Goal: Transaction & Acquisition: Purchase product/service

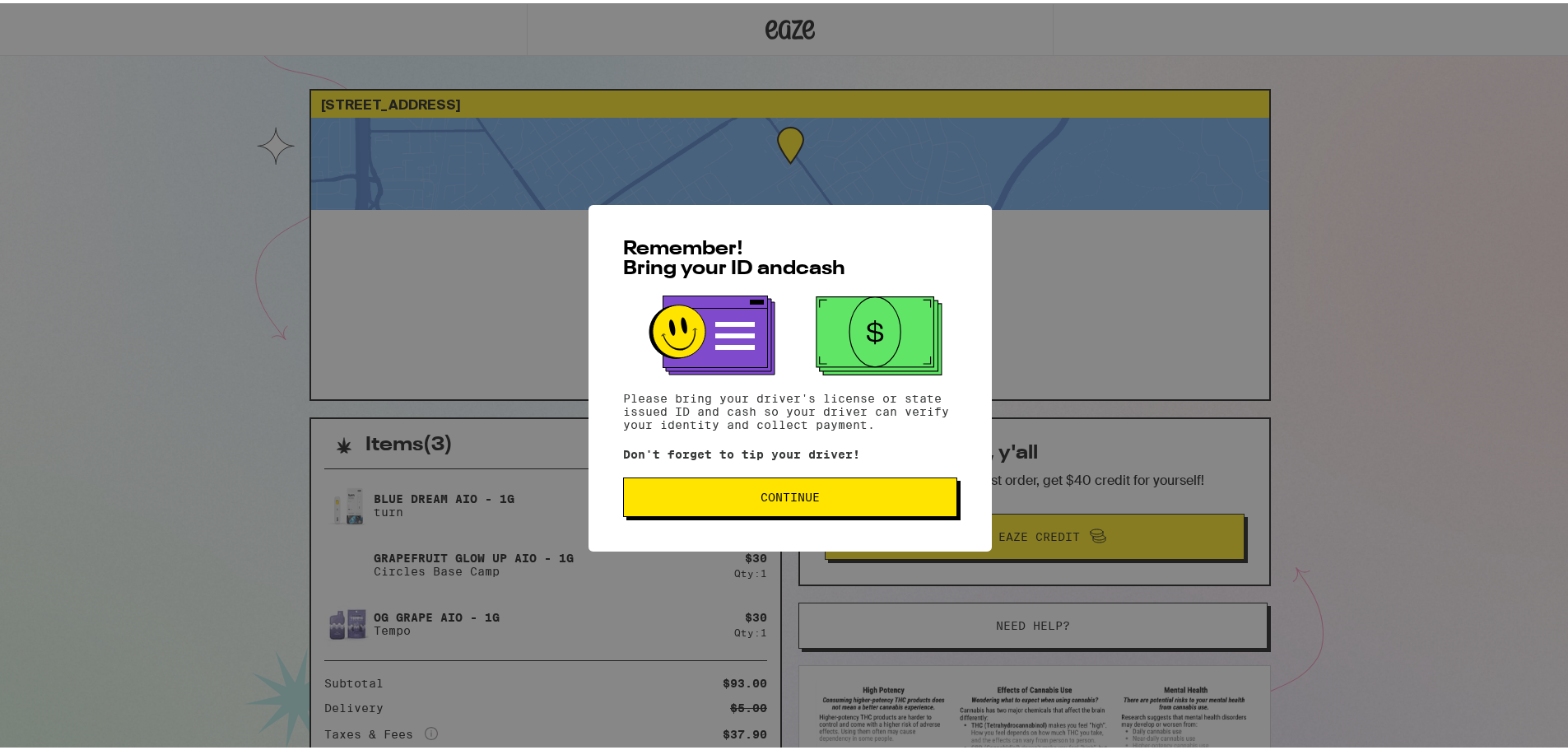
click at [779, 500] on span "Continue" at bounding box center [790, 495] width 60 height 12
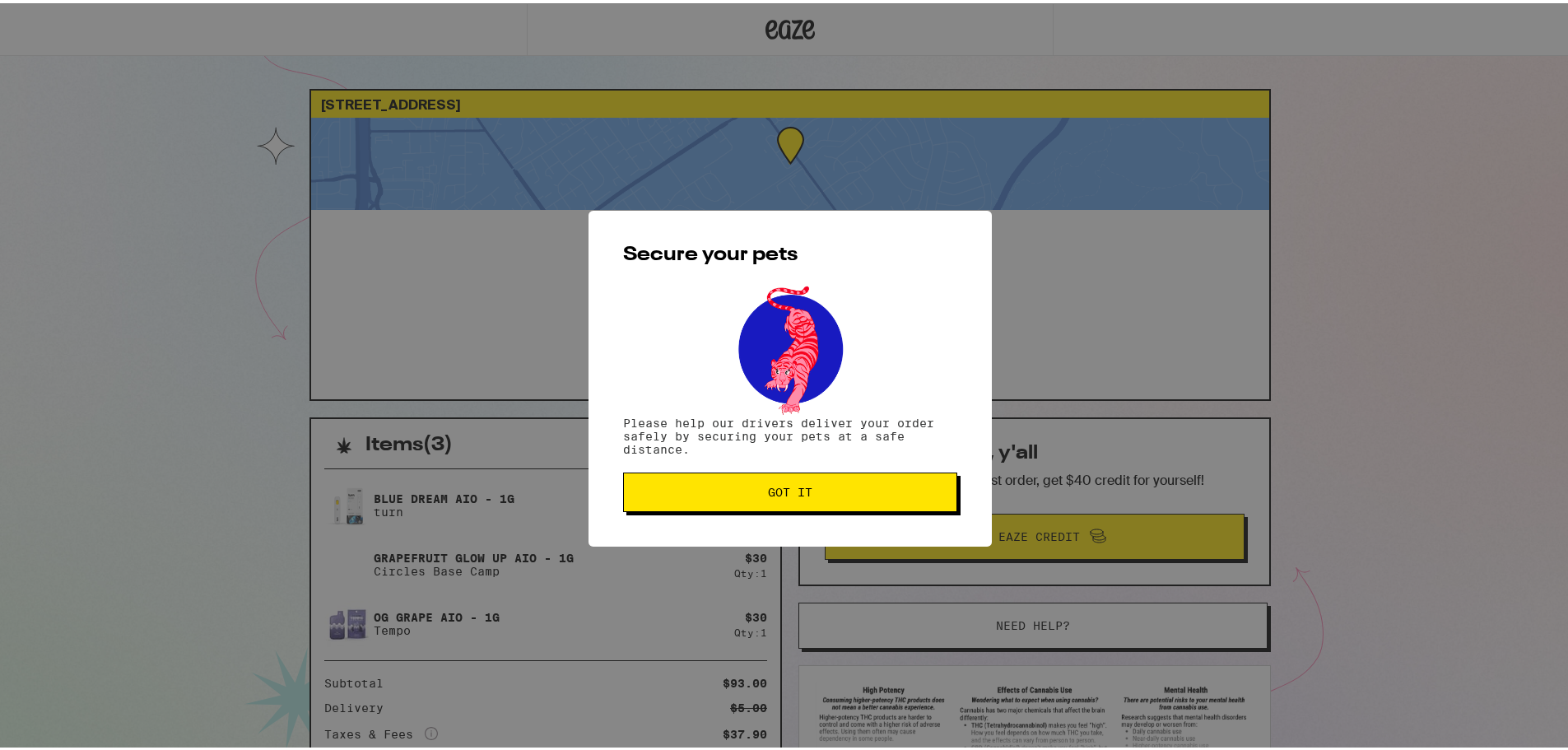
drag, startPoint x: 714, startPoint y: 510, endPoint x: 703, endPoint y: 496, distance: 17.8
click at [713, 509] on button "Got it" at bounding box center [790, 489] width 334 height 39
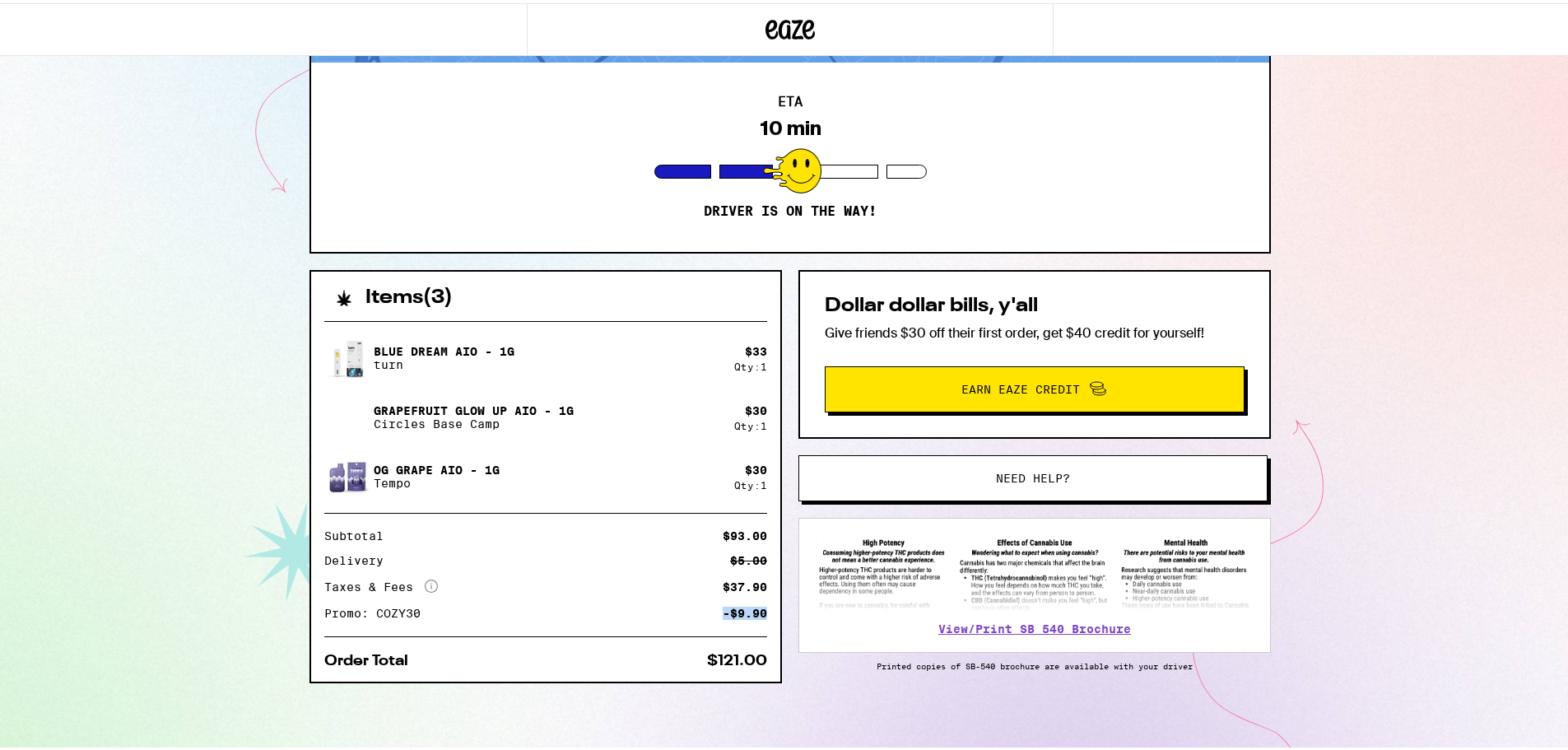
drag, startPoint x: 704, startPoint y: 599, endPoint x: 765, endPoint y: 599, distance: 61.0
click at [765, 599] on div "Blue Dream AIO - 1g turn $ 33 Qty: 1 Grapefruit Glow Up AIO - 1g Circles Base C…" at bounding box center [546, 491] width 469 height 374
click at [757, 585] on div "$37.90" at bounding box center [745, 584] width 44 height 12
drag, startPoint x: 760, startPoint y: 559, endPoint x: 681, endPoint y: 551, distance: 79.4
click at [679, 553] on div "Delivery $5.00" at bounding box center [546, 558] width 443 height 12
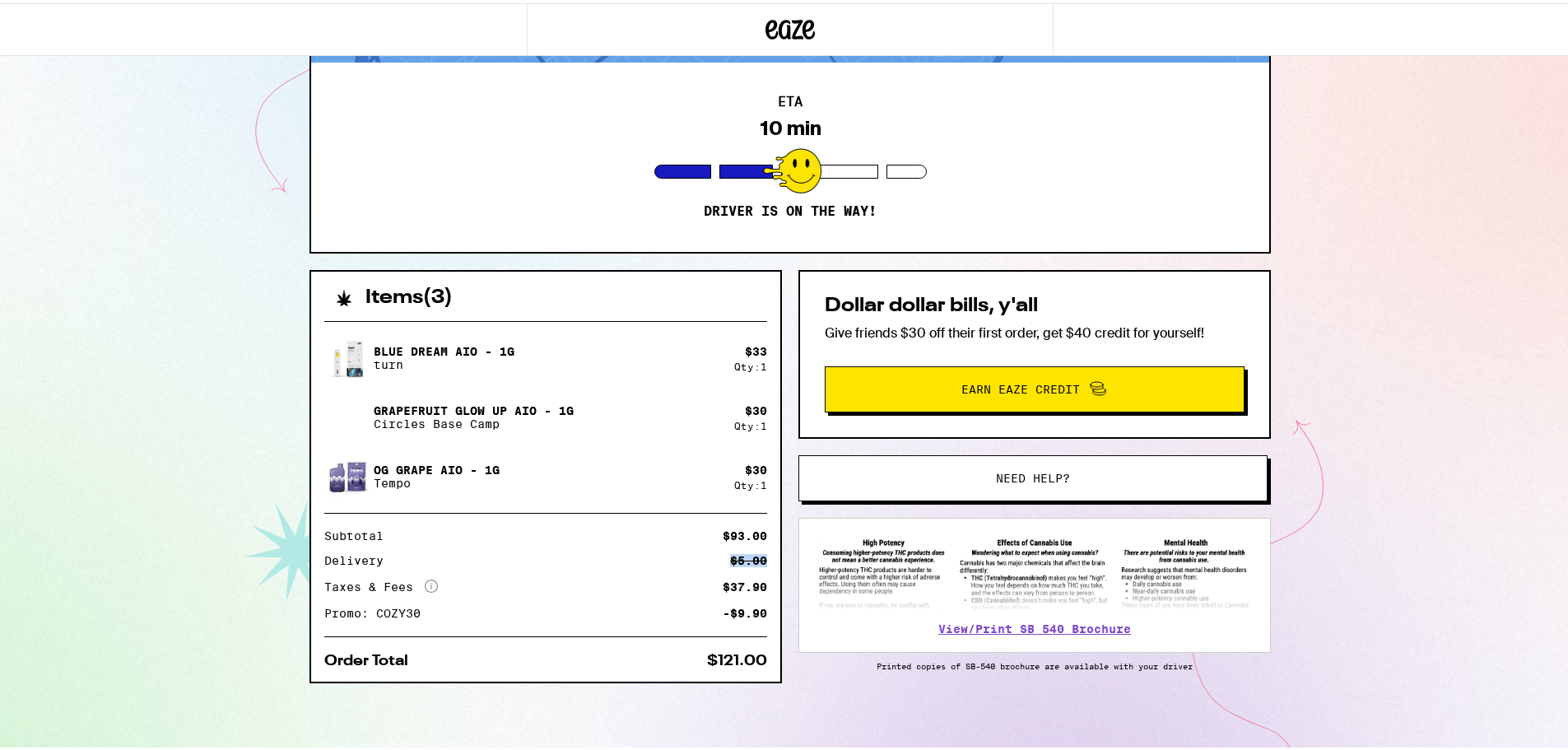
click at [681, 552] on div "Delivery $5.00" at bounding box center [546, 558] width 443 height 12
drag, startPoint x: 698, startPoint y: 530, endPoint x: 760, endPoint y: 533, distance: 62.1
click at [757, 533] on div "Subtotal $93.00" at bounding box center [546, 533] width 443 height 12
click at [760, 533] on div "$93.00" at bounding box center [745, 533] width 44 height 12
drag, startPoint x: 761, startPoint y: 609, endPoint x: 653, endPoint y: 591, distance: 109.5
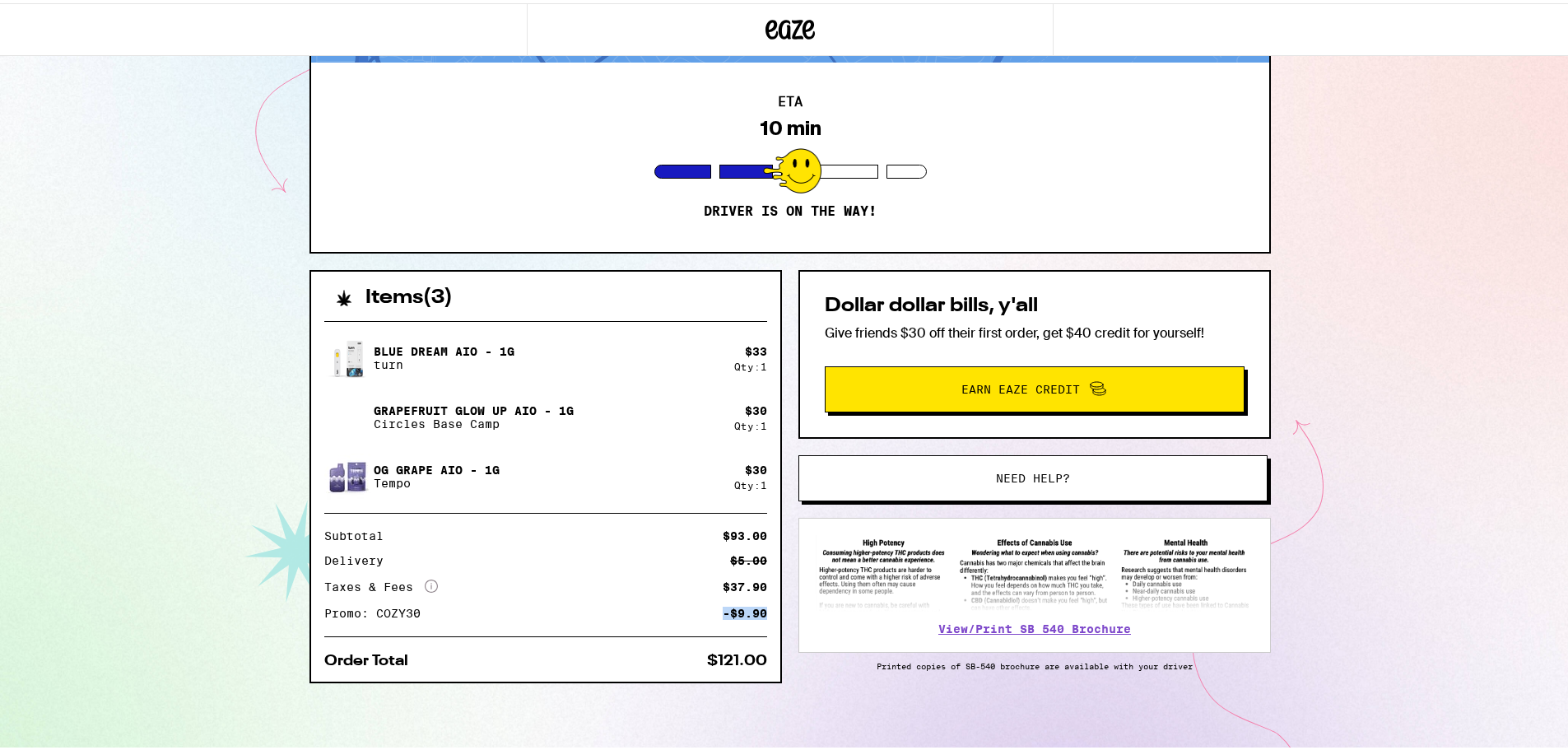
click at [634, 595] on div "Blue Dream AIO - 1g turn $ 33 Qty: 1 Grapefruit Glow Up AIO - 1g Circles Base C…" at bounding box center [546, 491] width 469 height 374
click at [656, 593] on div "Subtotal $93.00 Delivery $5.00 Taxes & Fees More Info $37.90 Promo: COZY30 -$9.…" at bounding box center [546, 572] width 443 height 89
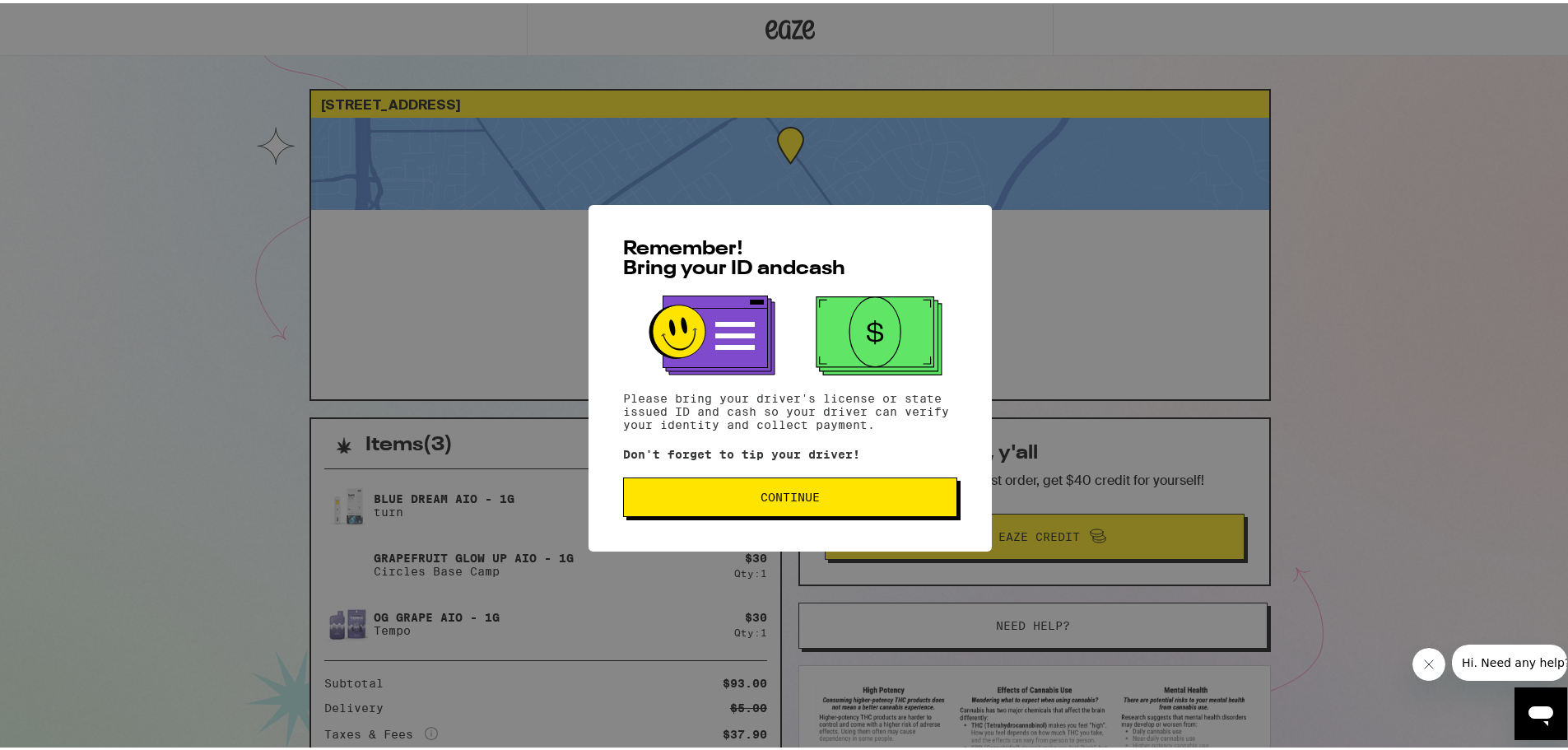
click at [727, 508] on button "Continue" at bounding box center [790, 494] width 334 height 39
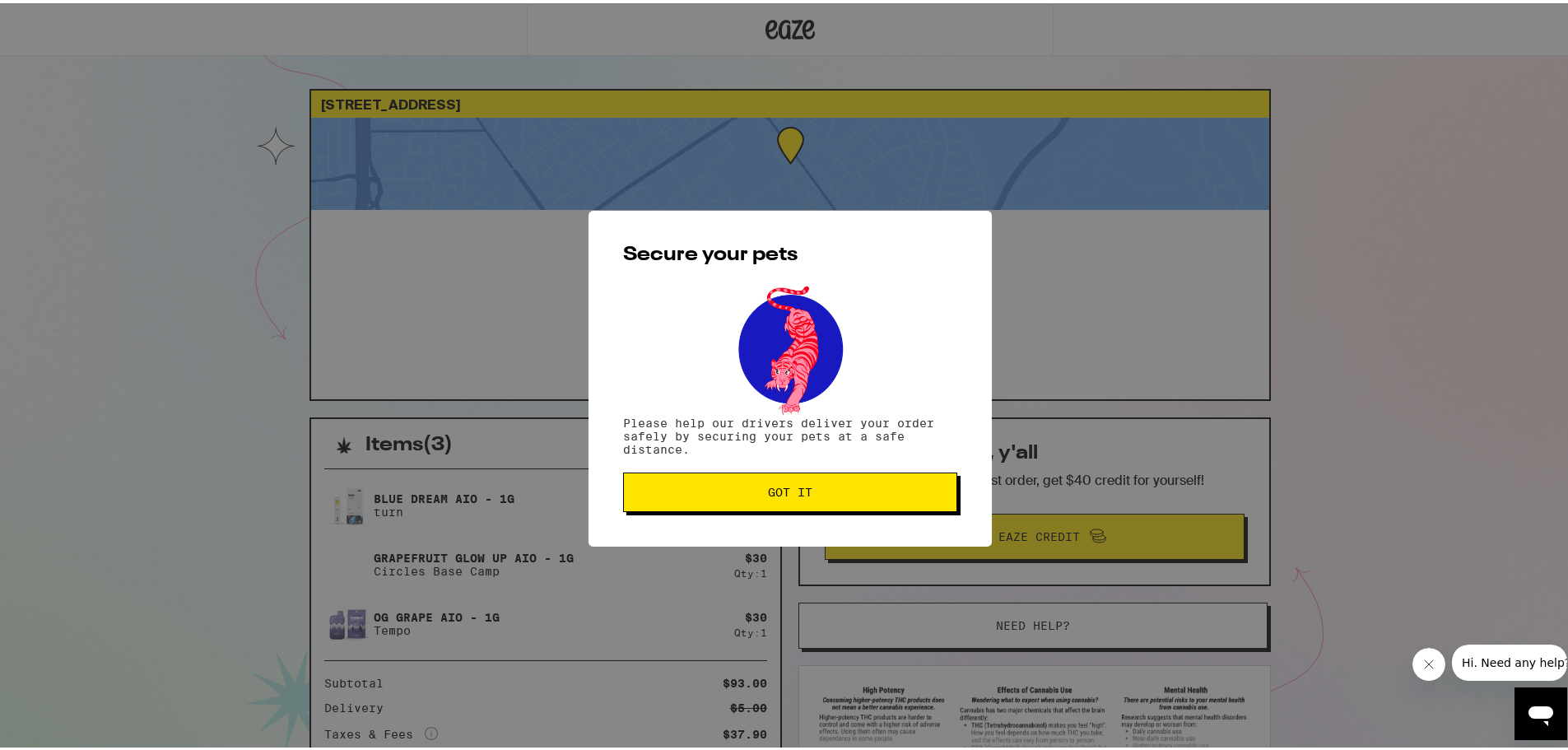
click at [717, 507] on button "Got it" at bounding box center [790, 489] width 334 height 39
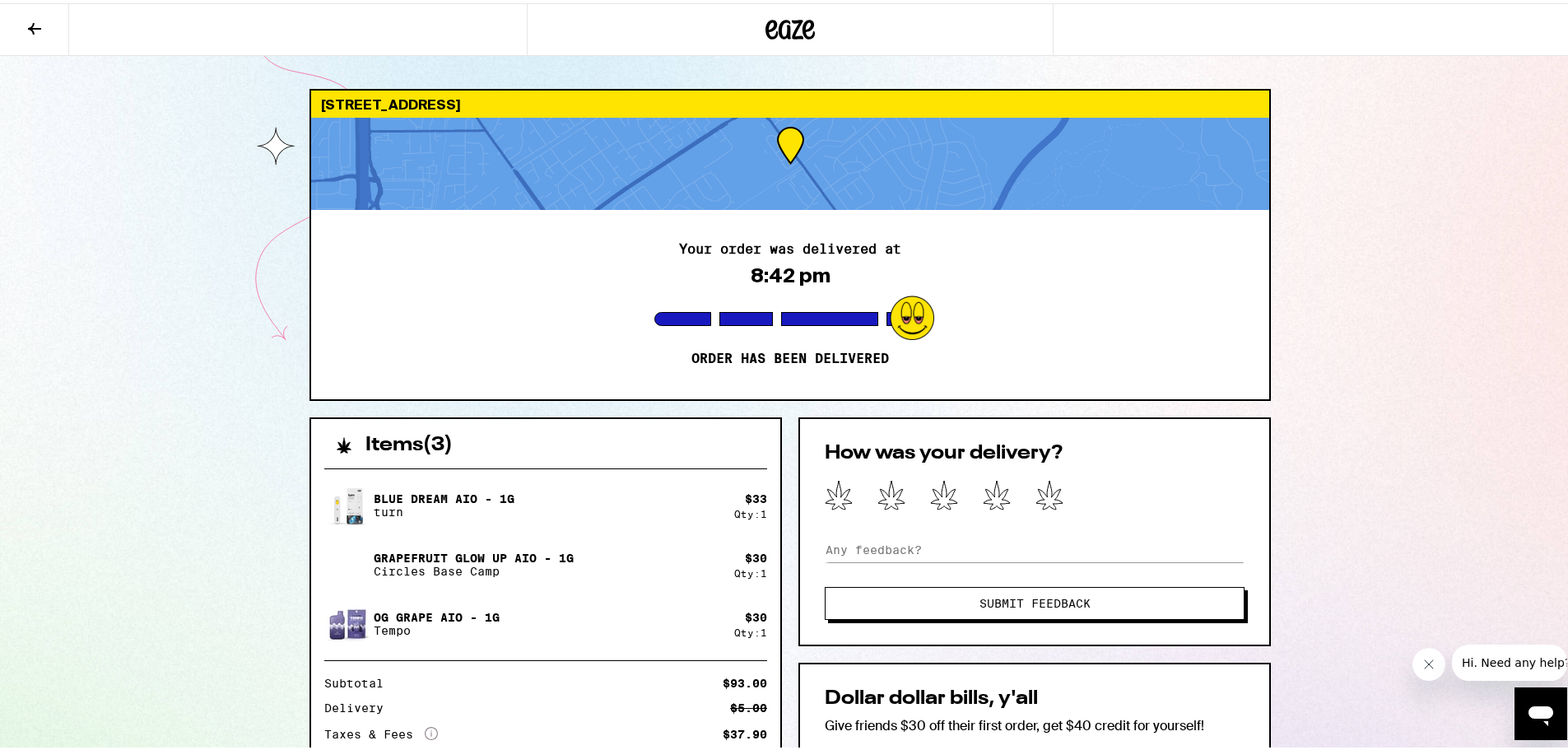
click at [766, 18] on icon at bounding box center [771, 27] width 13 height 20
click at [776, 17] on icon at bounding box center [790, 26] width 50 height 29
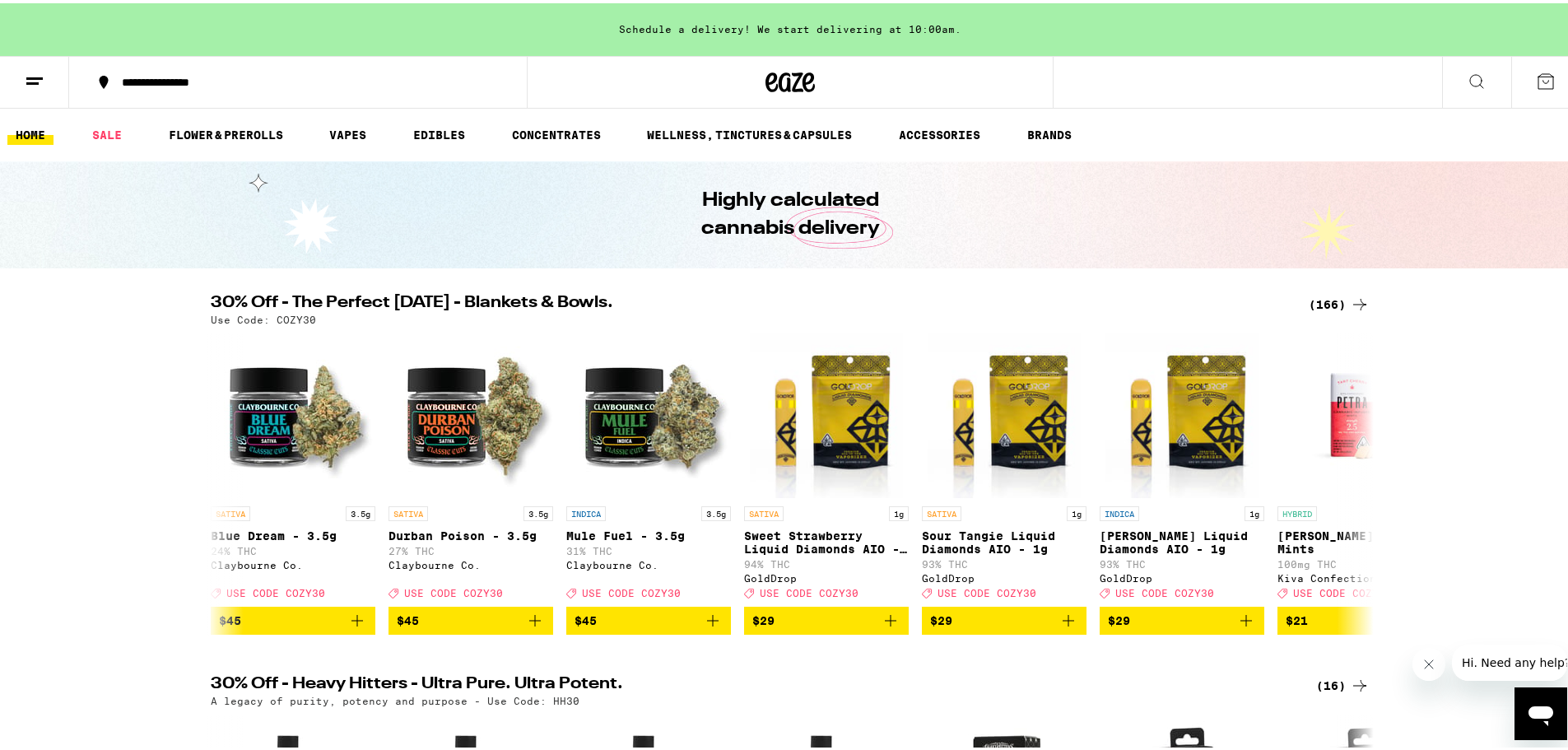
click at [1466, 72] on icon at bounding box center [1477, 78] width 20 height 20
click at [1454, 76] on button at bounding box center [1477, 80] width 69 height 52
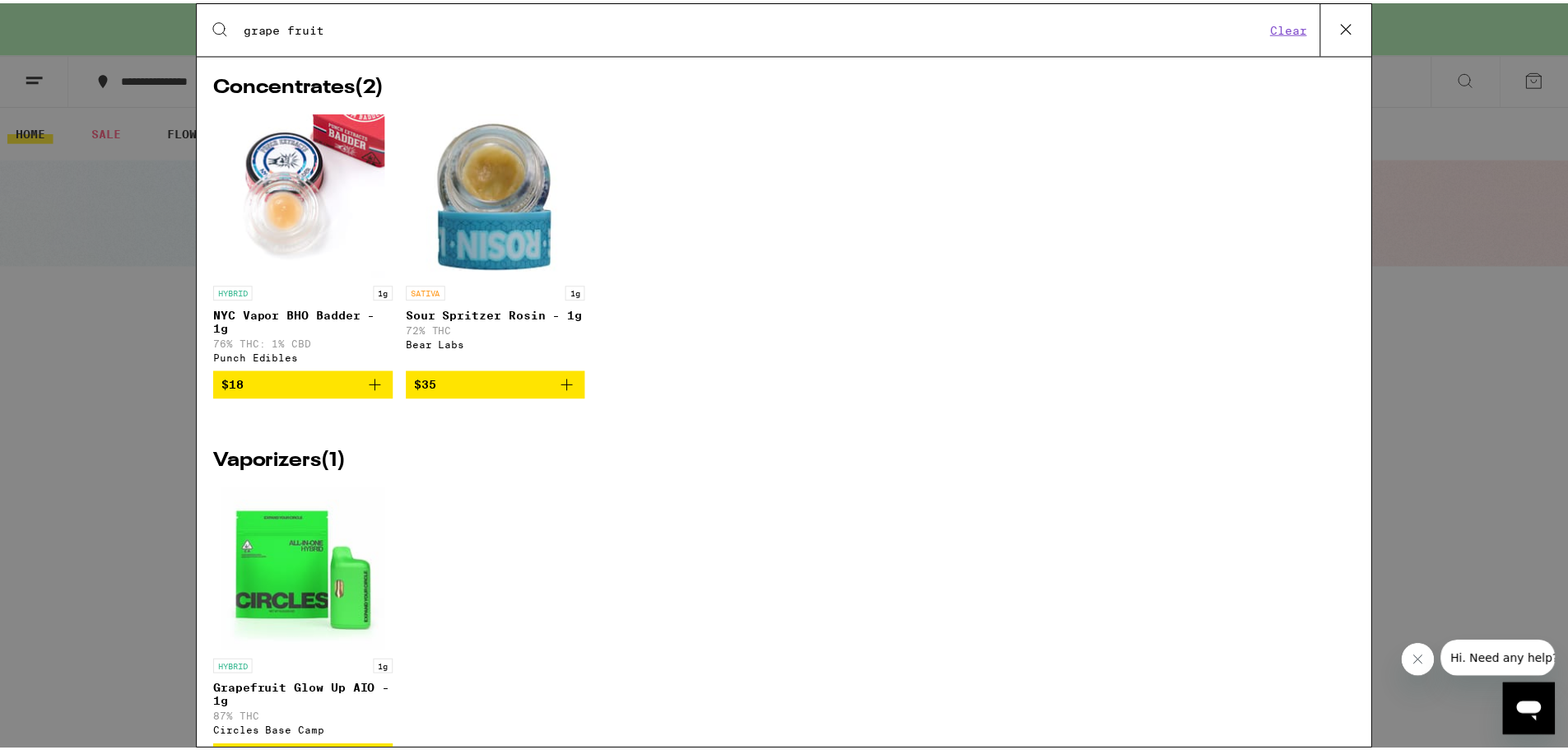
scroll to position [1261, 0]
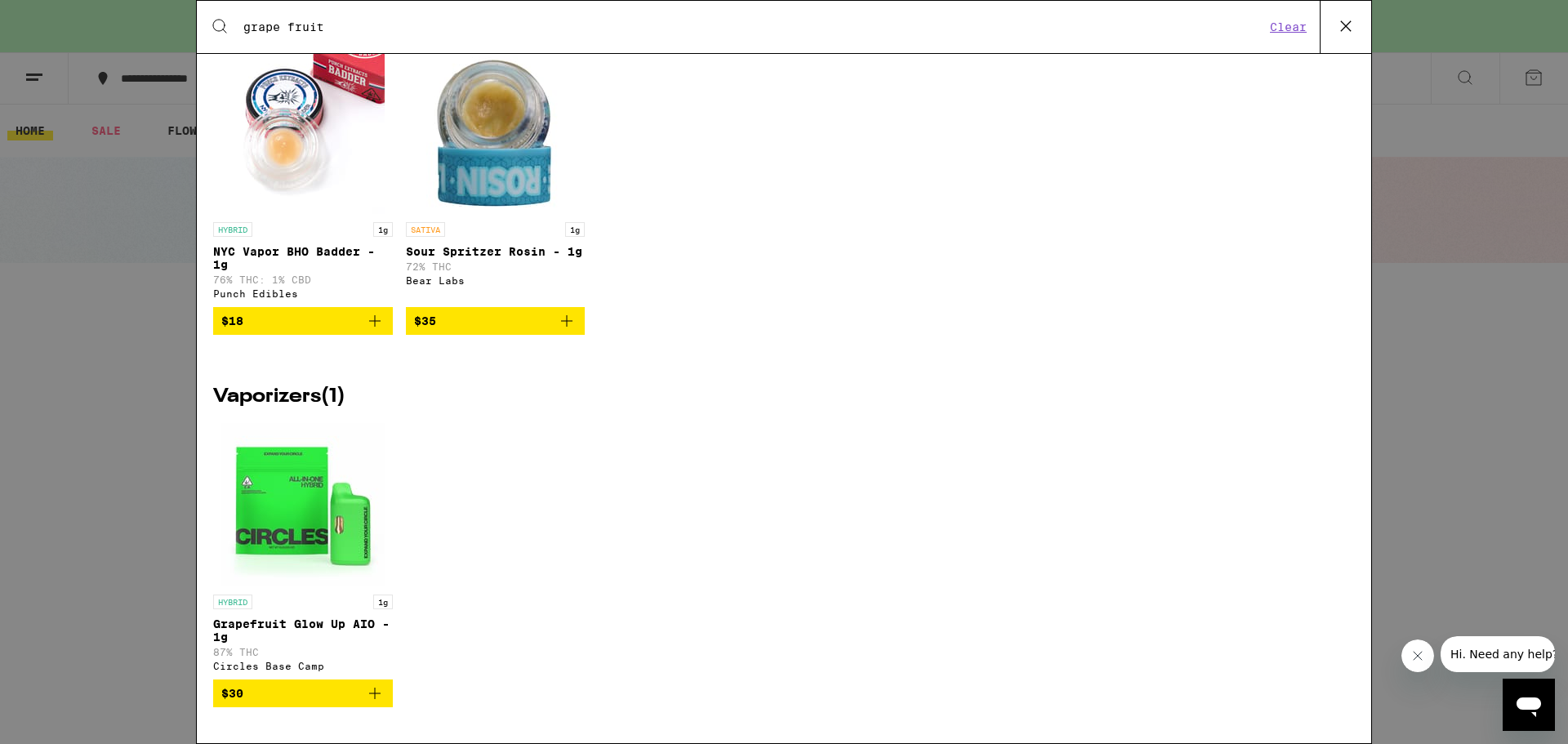
type input "grape fruit"
click at [293, 514] on img "Open page for Grapefruit Glow Up AIO - 1g from Circles Base Camp" at bounding box center [303, 505] width 163 height 163
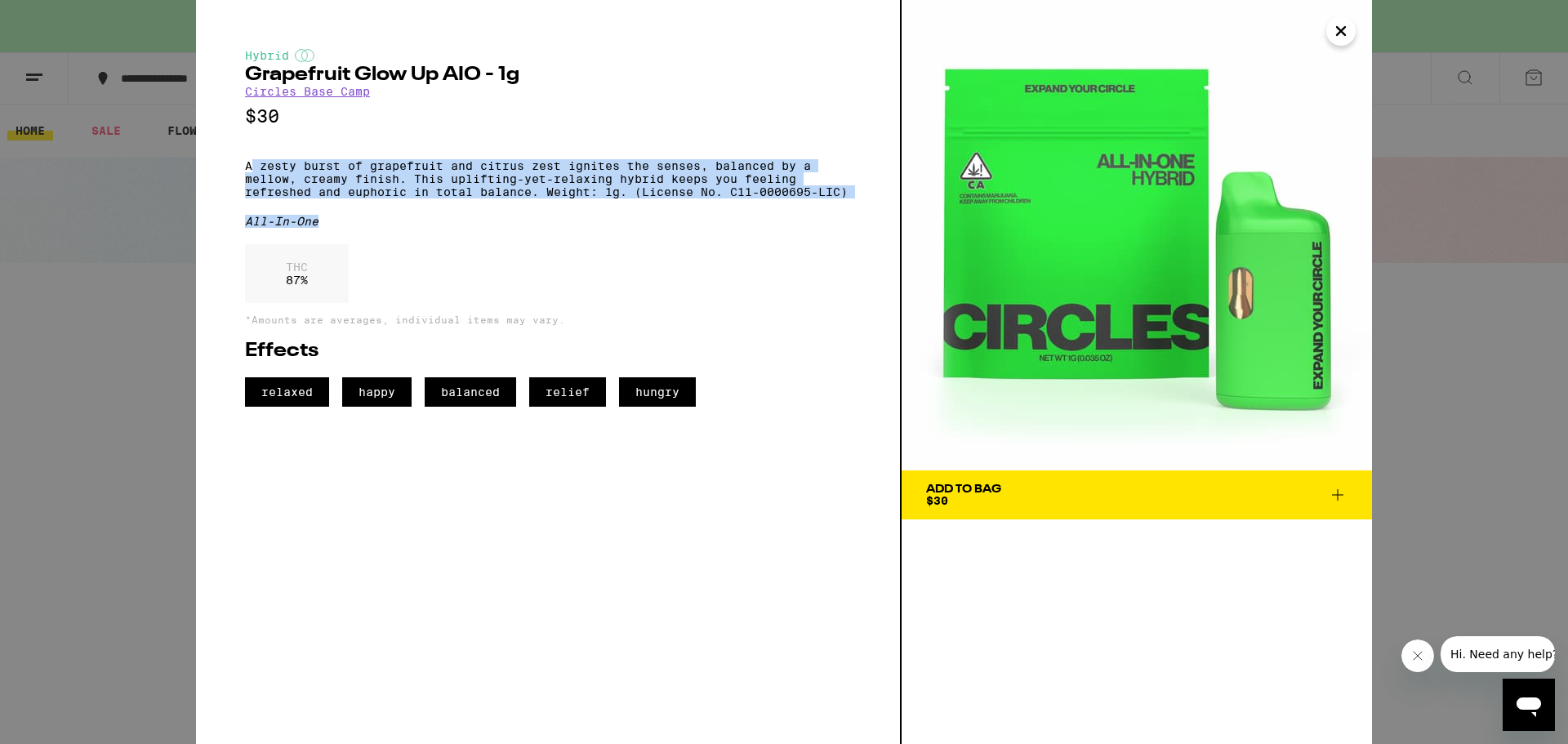
drag, startPoint x: 256, startPoint y: 173, endPoint x: 643, endPoint y: 212, distance: 389.0
click at [643, 212] on div "Hybrid Grapefruit Glow Up AIO - 1g Circles Base Camp $30 A zesty burst of grape…" at bounding box center [548, 228] width 606 height 358
click at [589, 198] on p "A zesty burst of grapefruit and citrus zest ignites the senses, balanced by a m…" at bounding box center [548, 178] width 606 height 39
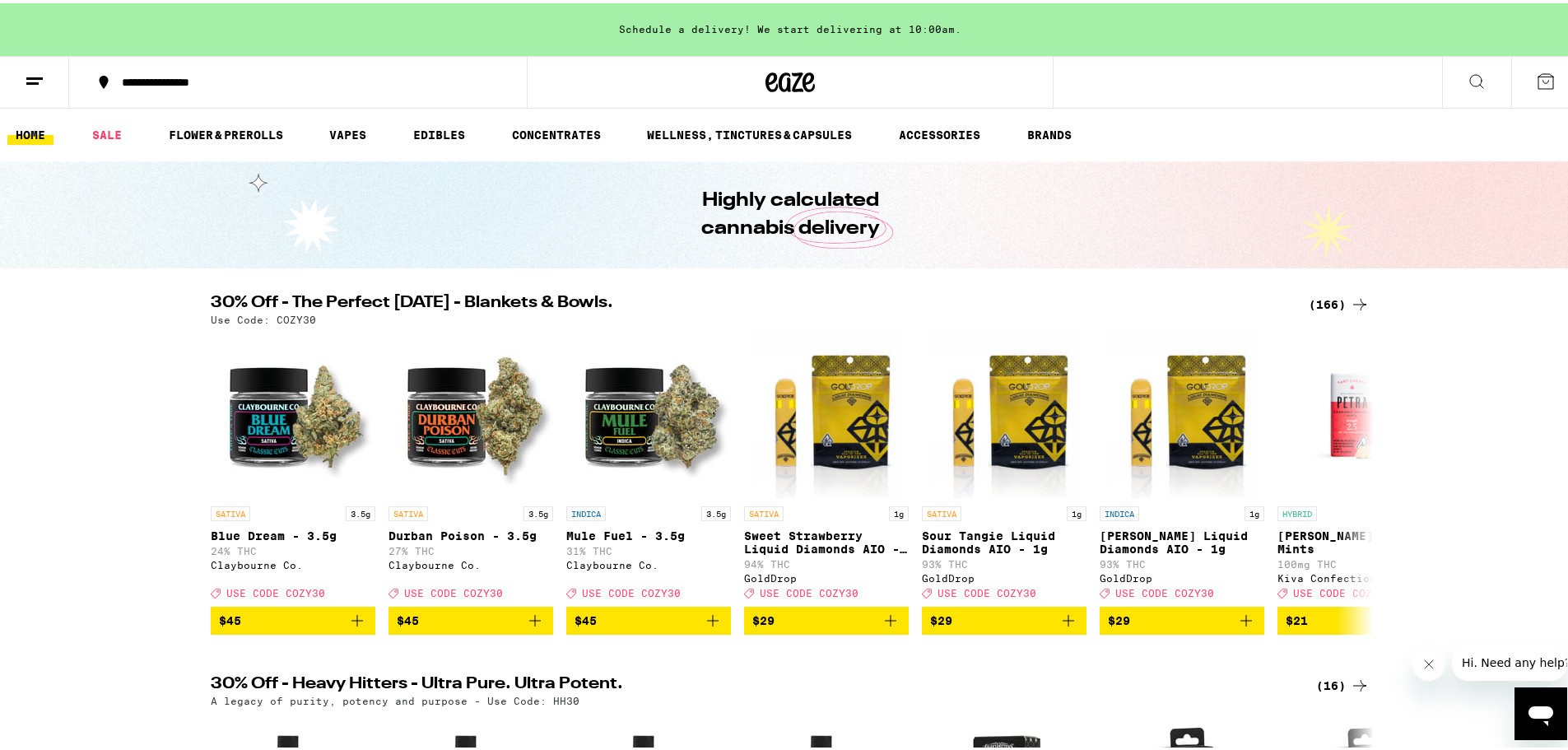
click at [1468, 71] on icon at bounding box center [1477, 78] width 20 height 20
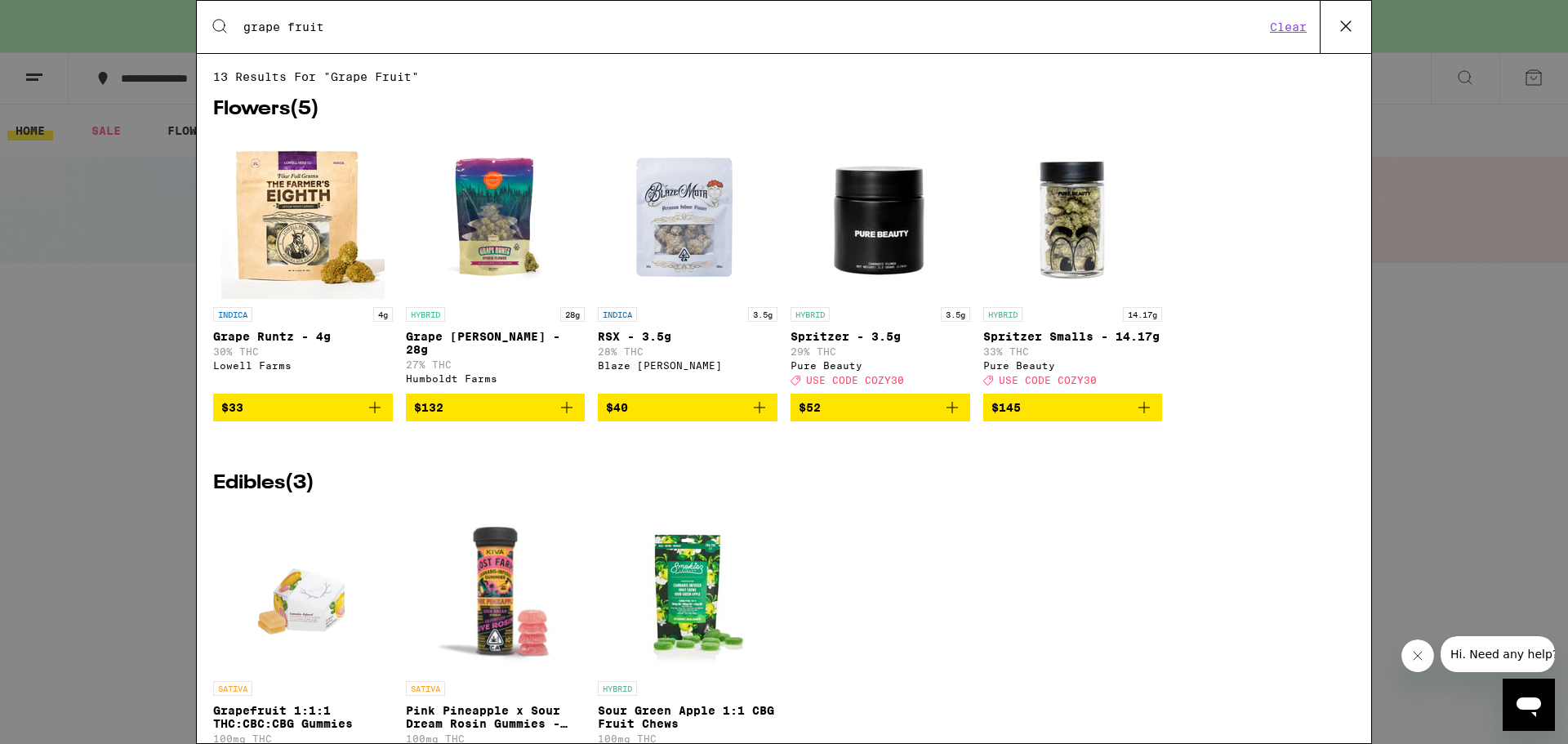
click at [737, 37] on div "Search for Products grape fruit Clear" at bounding box center [784, 27] width 1174 height 52
drag, startPoint x: 379, startPoint y: 33, endPoint x: 283, endPoint y: 24, distance: 96.4
click at [378, 33] on input "grape fruit" at bounding box center [754, 27] width 1023 height 15
click at [283, 23] on input "grape fruit" at bounding box center [754, 27] width 1023 height 15
click at [308, 24] on input "grape fruit" at bounding box center [754, 27] width 1023 height 15
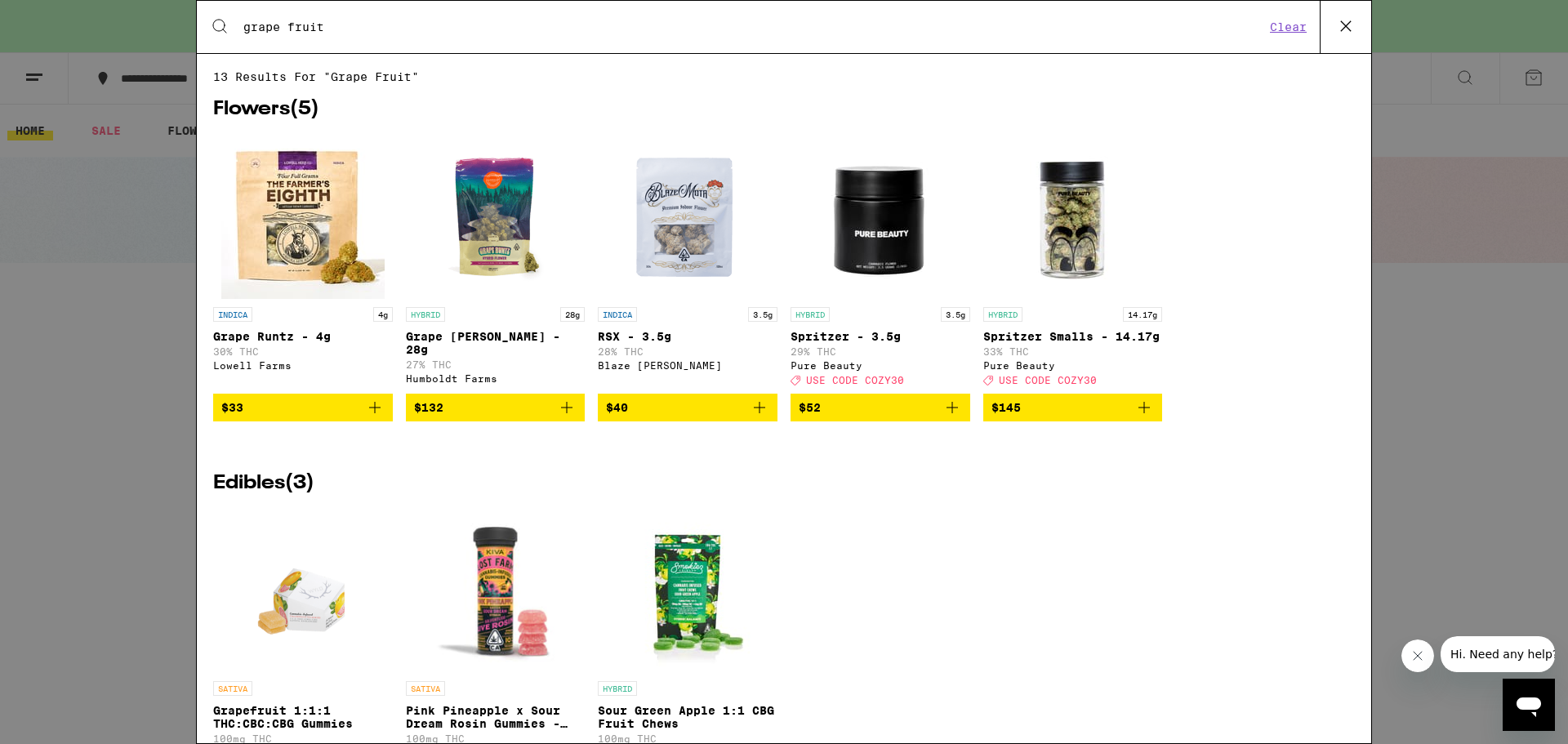
click at [308, 24] on input "grape fruit" at bounding box center [754, 27] width 1023 height 15
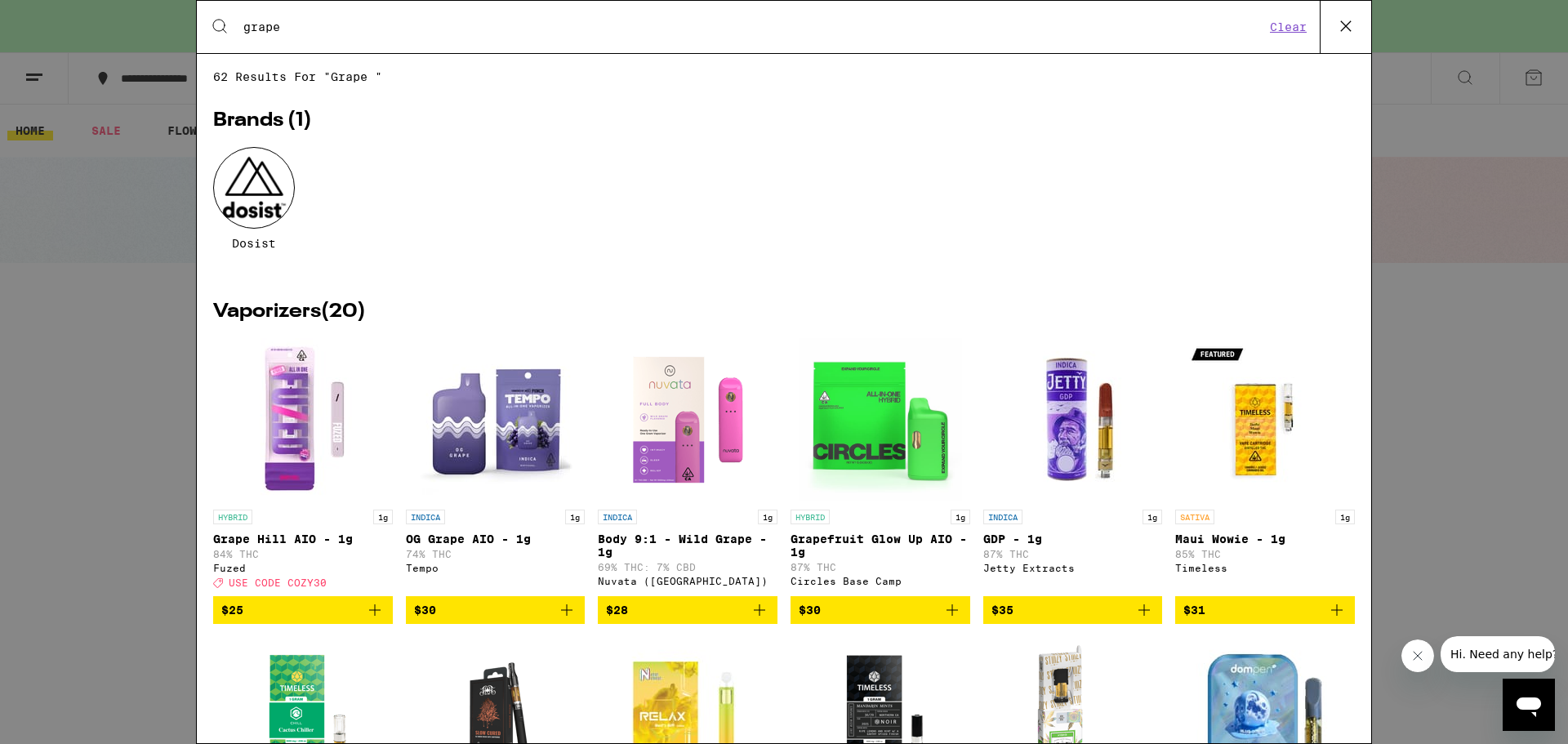
type input "grape"
click at [483, 438] on img "Open page for OG Grape AIO - 1g from Tempo" at bounding box center [495, 420] width 163 height 163
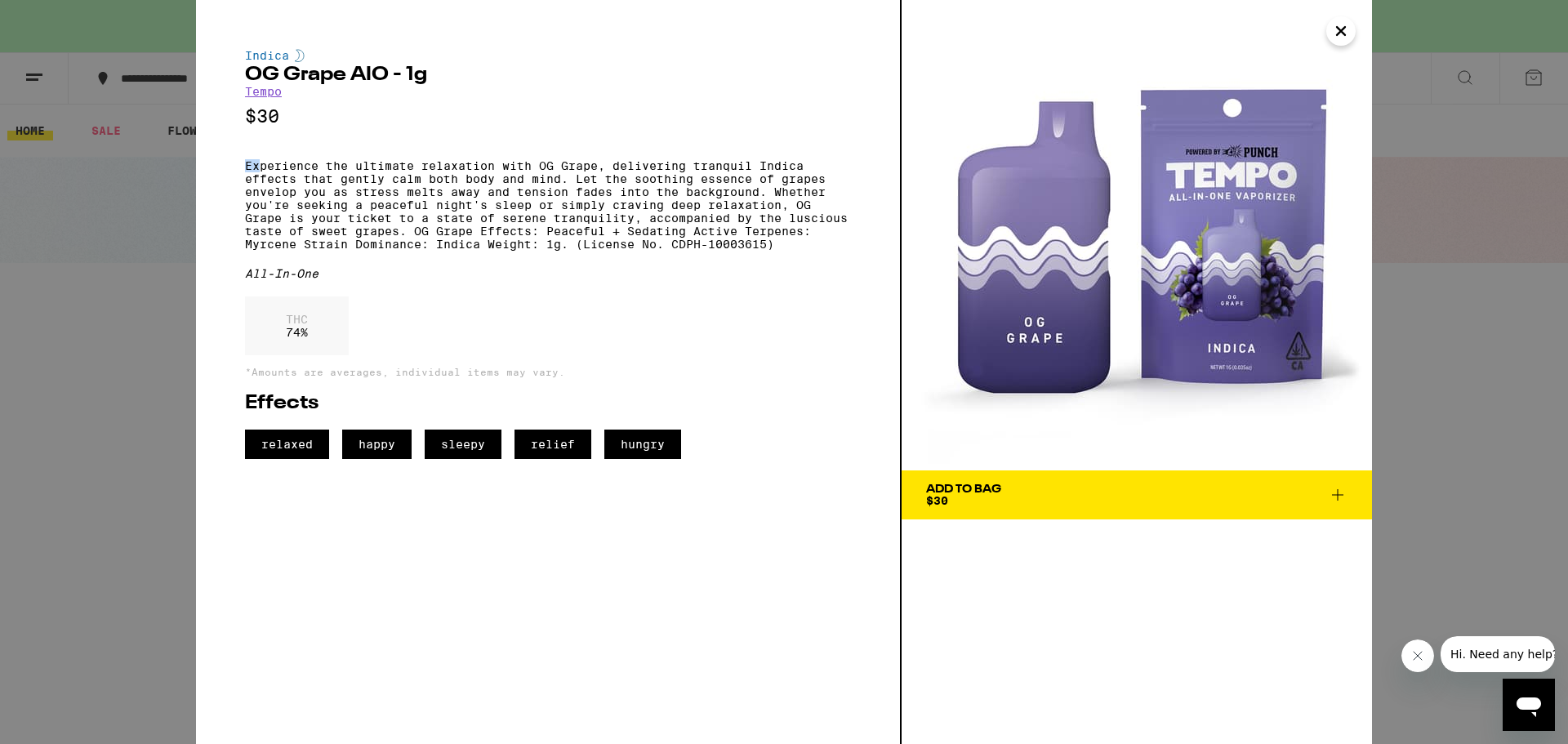
drag, startPoint x: 248, startPoint y: 173, endPoint x: 257, endPoint y: 162, distance: 14.2
click at [257, 162] on div "Indica OG Grape AIO - 1g Tempo $30 Experience the ultimate relaxation with OG G…" at bounding box center [548, 254] width 606 height 410
click at [254, 158] on div "Indica OG Grape AIO - 1g Tempo $30 Experience the ultimate relaxation with OG G…" at bounding box center [548, 254] width 606 height 410
click at [645, 181] on p "Experience the ultimate relaxation with OG Grape, delivering tranquil Indica ef…" at bounding box center [548, 205] width 606 height 92
click at [698, 187] on p "Experience the ultimate relaxation with OG Grape, delivering tranquil Indica ef…" at bounding box center [548, 205] width 606 height 92
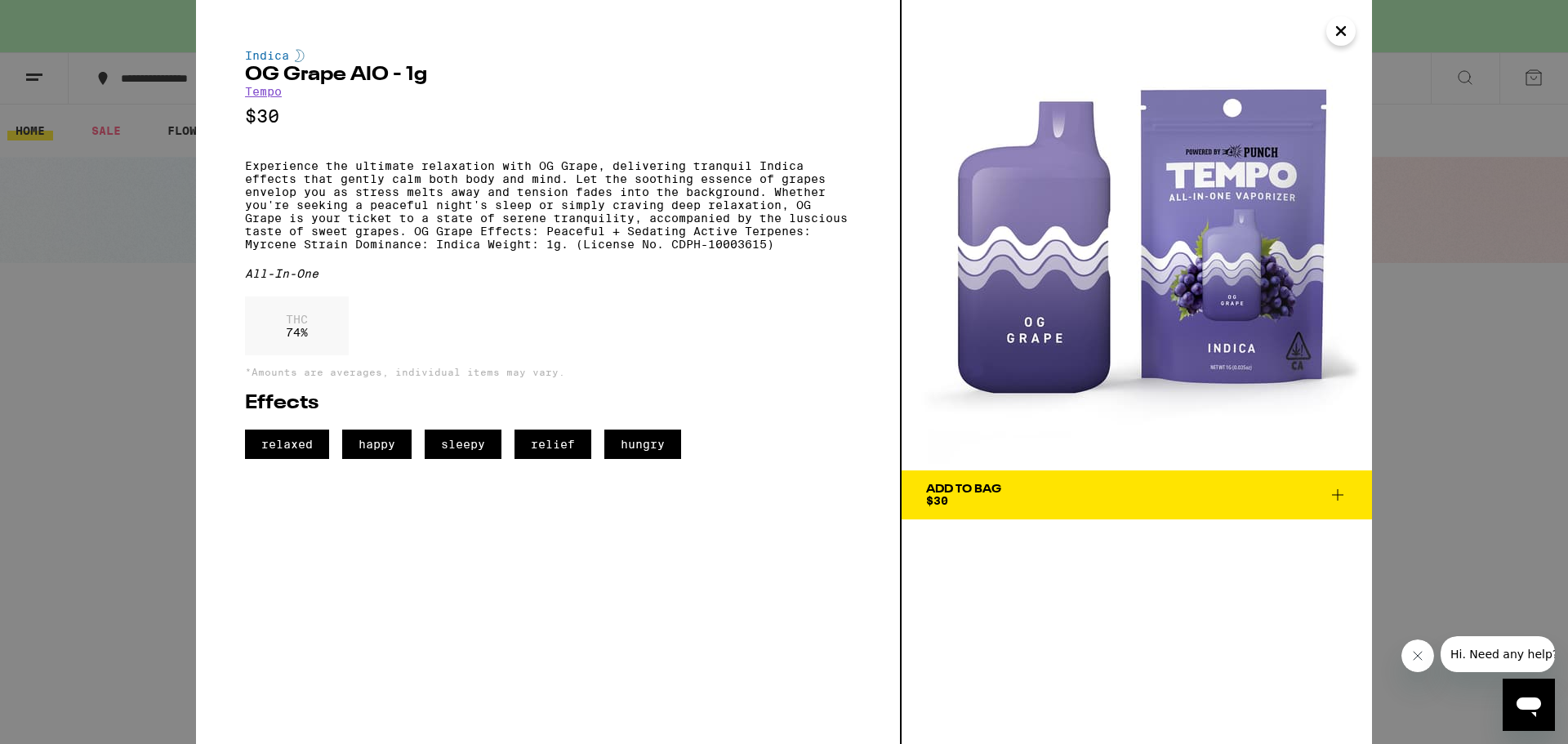
click at [684, 189] on p "Experience the ultimate relaxation with OG Grape, delivering tranquil Indica ef…" at bounding box center [548, 205] width 606 height 92
click at [674, 190] on p "Experience the ultimate relaxation with OG Grape, delivering tranquil Indica ef…" at bounding box center [548, 205] width 606 height 92
click at [679, 192] on p "Experience the ultimate relaxation with OG Grape, delivering tranquil Indica ef…" at bounding box center [548, 205] width 606 height 92
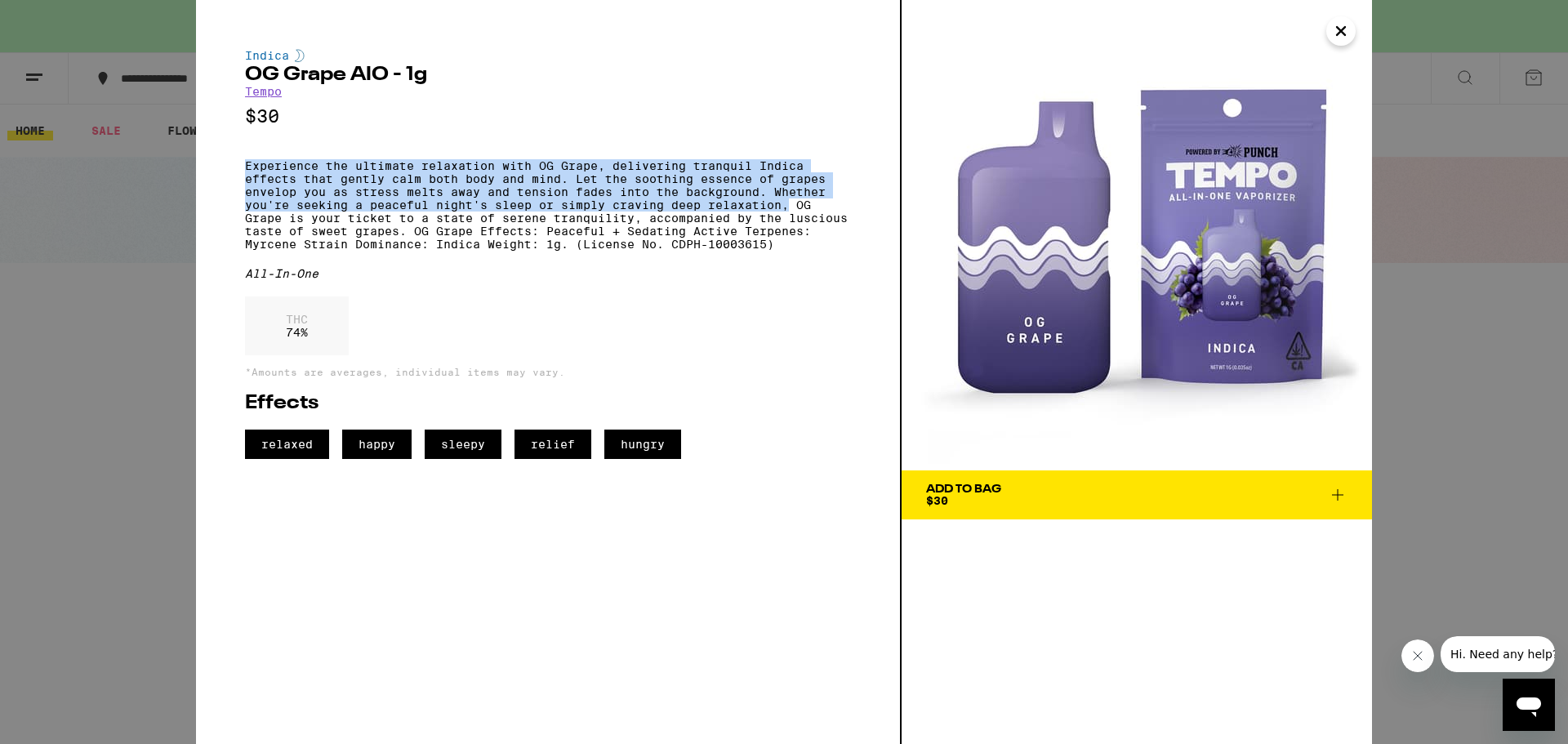
drag, startPoint x: 241, startPoint y: 176, endPoint x: 763, endPoint y: 220, distance: 523.9
click at [788, 221] on div "Indica OG Grape AIO - 1g Tempo $30 Experience the ultimate relaxation with OG G…" at bounding box center [548, 372] width 705 height 744
drag, startPoint x: 1346, startPoint y: 30, endPoint x: 1320, endPoint y: 38, distance: 27.2
click at [1343, 35] on icon "Close" at bounding box center [1341, 31] width 20 height 24
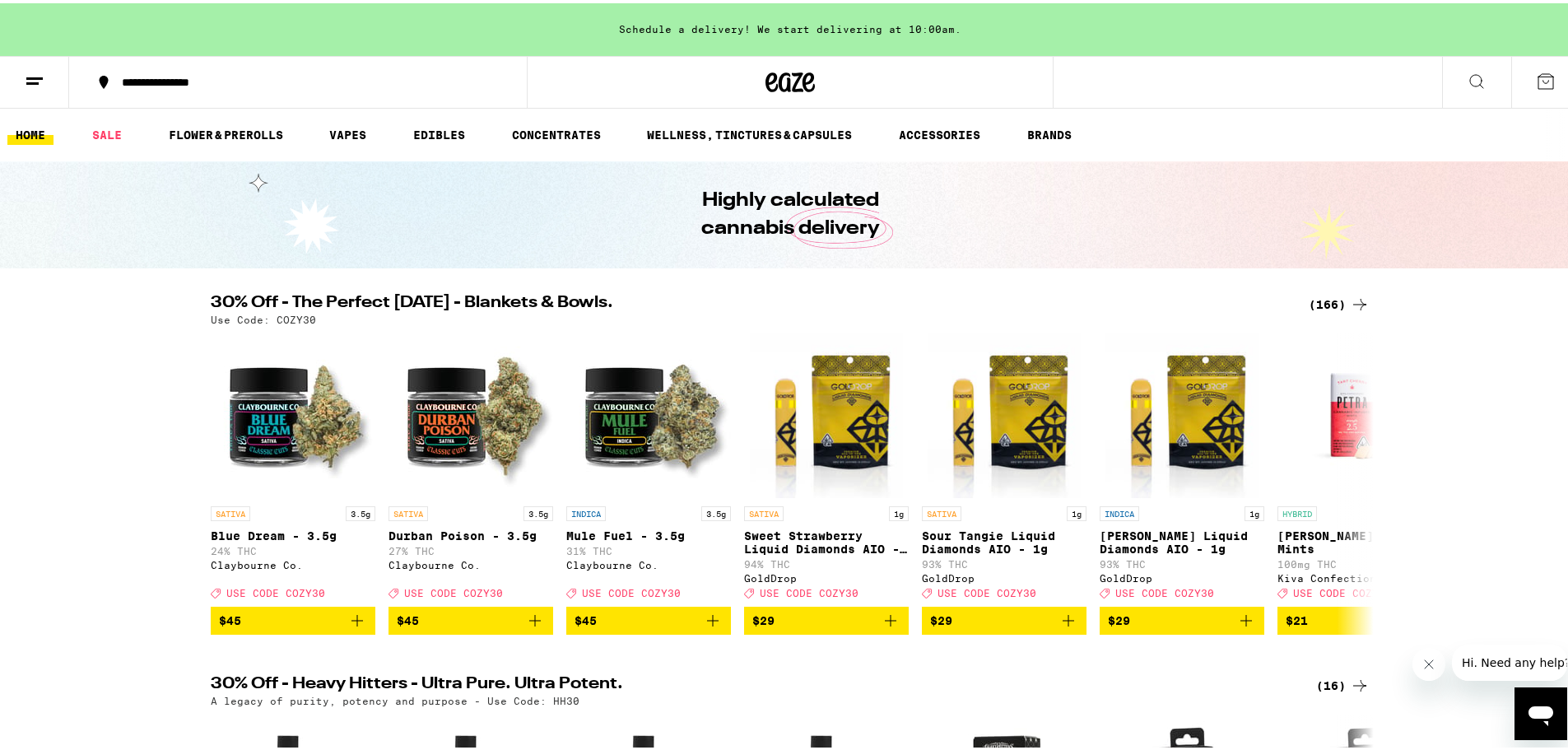
click at [1466, 76] on icon at bounding box center [1477, 78] width 20 height 20
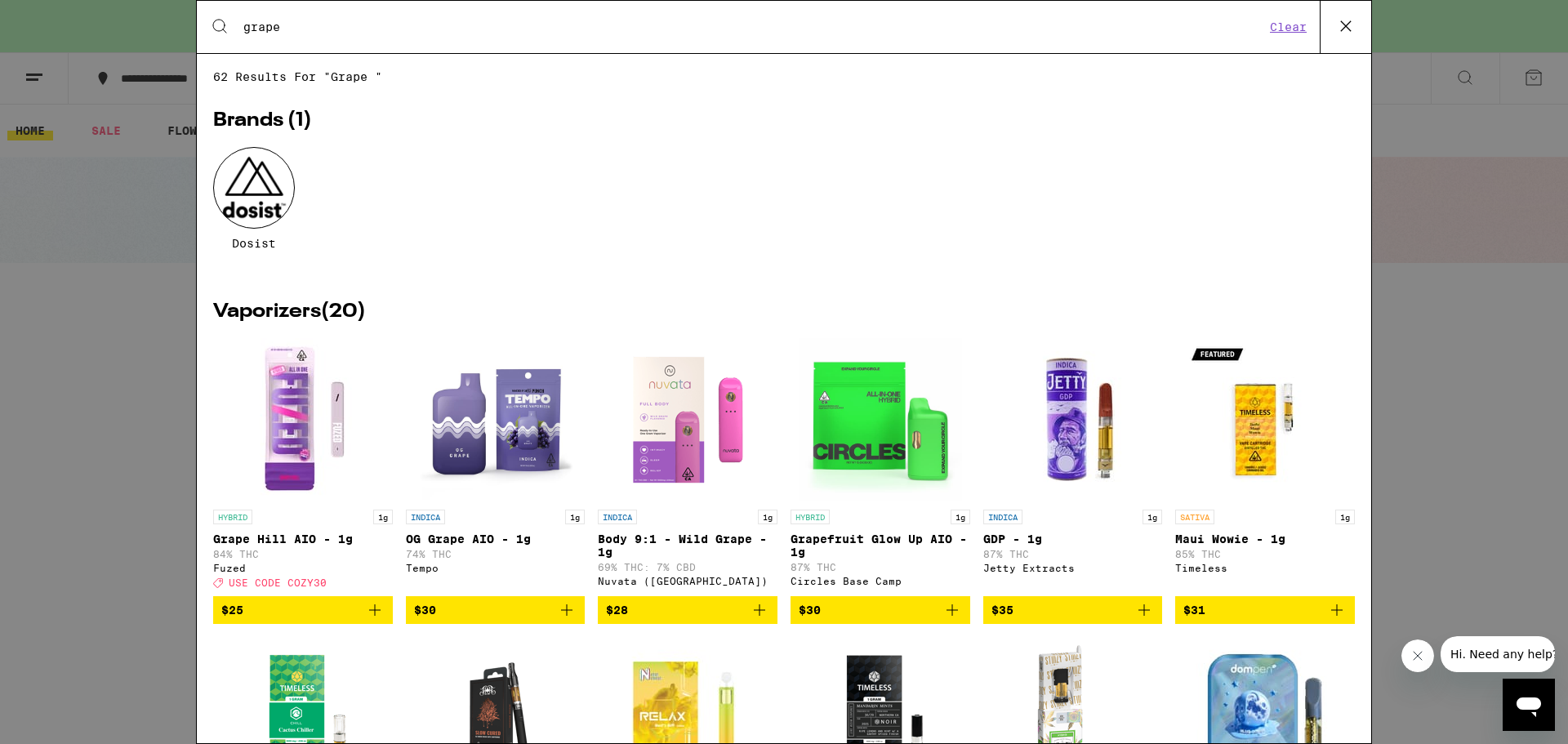
click at [840, 440] on img "Open page for Grapefruit Glow Up AIO - 1g from Circles Base Camp" at bounding box center [880, 420] width 163 height 163
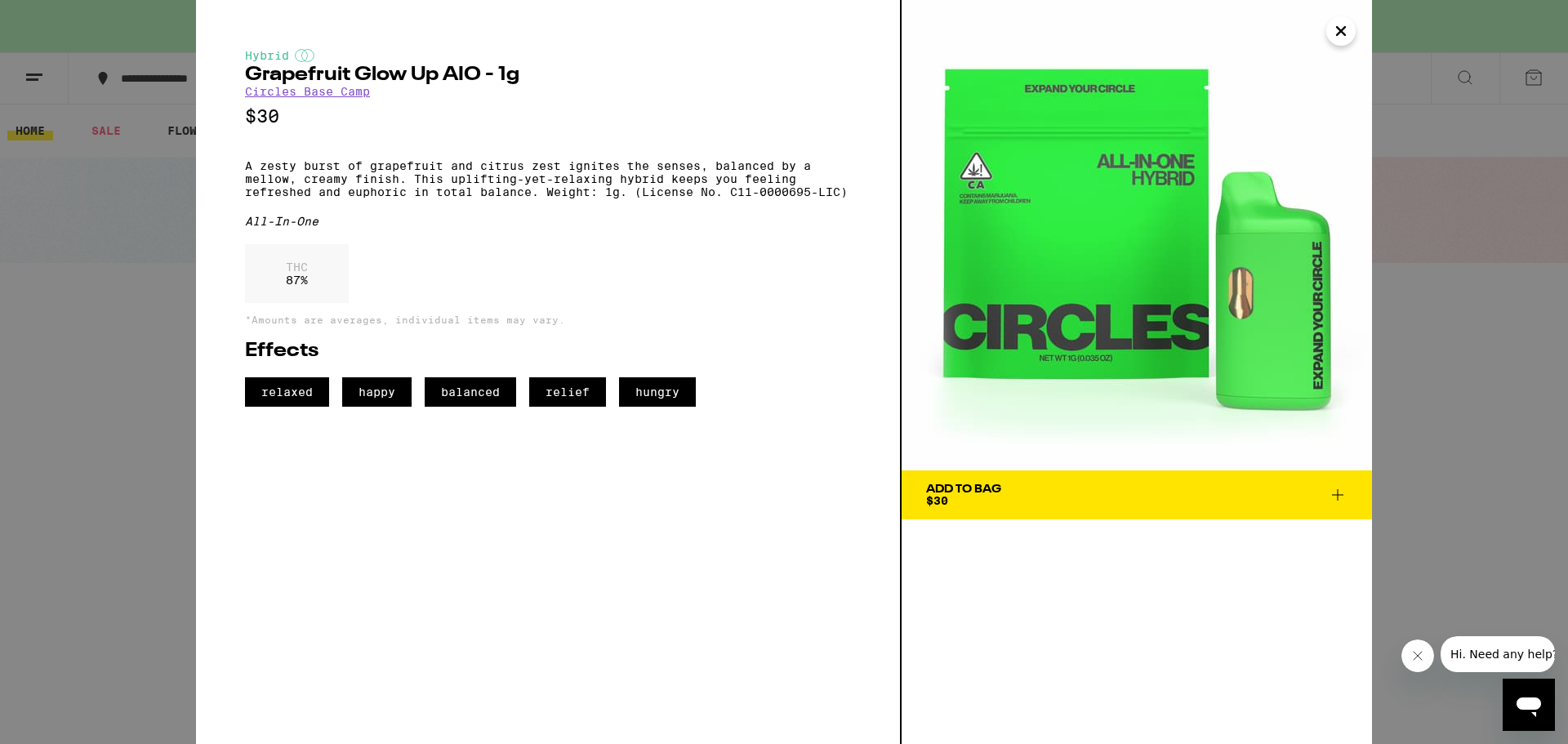
click at [716, 188] on p "A zesty burst of grapefruit and citrus zest ignites the senses, balanced by a m…" at bounding box center [548, 178] width 606 height 39
click at [1351, 40] on button "Close" at bounding box center [1341, 31] width 29 height 29
